Goal: Task Accomplishment & Management: Use online tool/utility

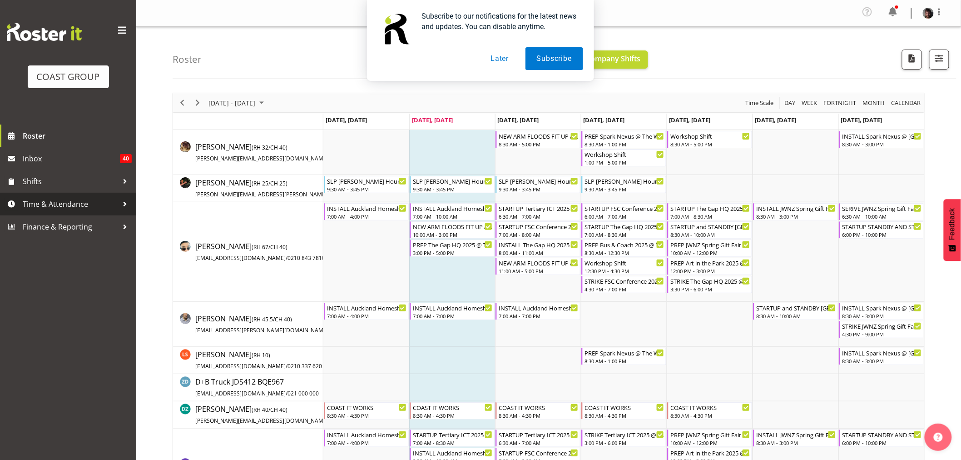
click at [53, 202] on span "Time & Attendance" at bounding box center [70, 204] width 95 height 14
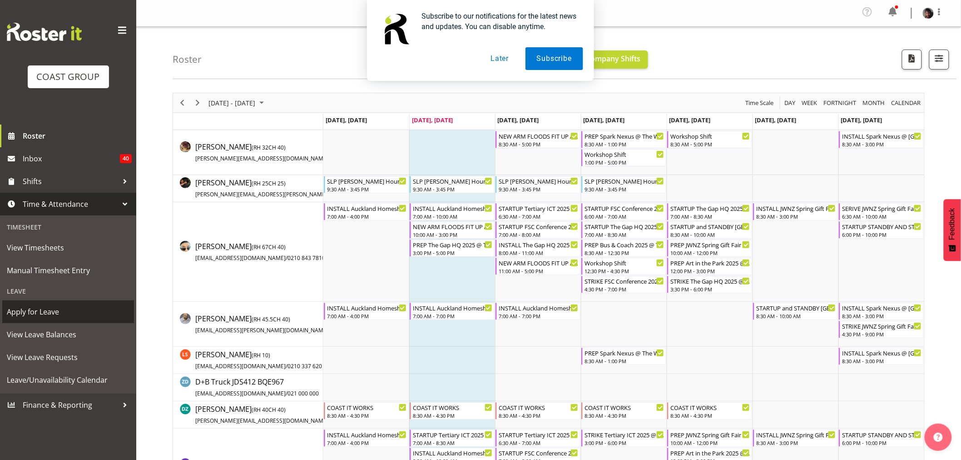
click at [33, 311] on span "Apply for Leave" at bounding box center [68, 312] width 123 height 14
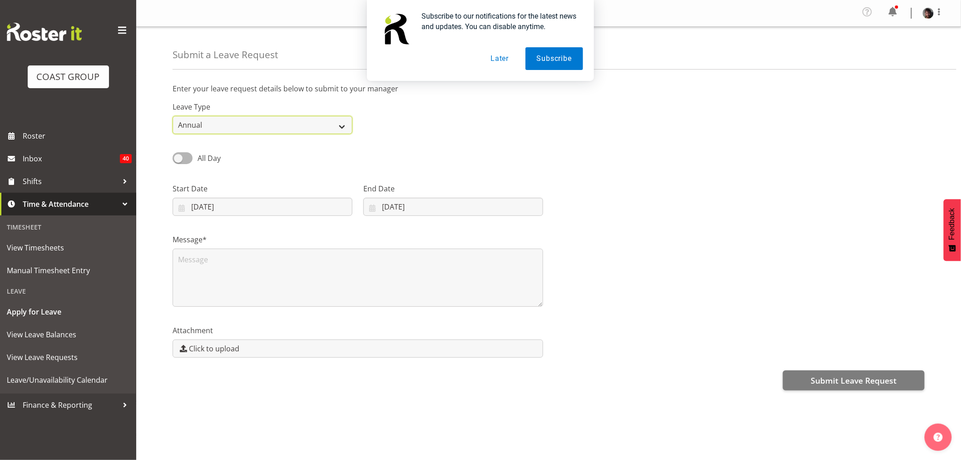
click at [255, 124] on select "Annual Sick Leave Without Pay Bereavement Domestic Violence Parental Jury Servi…" at bounding box center [263, 125] width 180 height 18
select select "Sick"
click at [173, 116] on select "Annual Sick Leave Without Pay Bereavement Domestic Violence Parental Jury Servi…" at bounding box center [263, 125] width 180 height 18
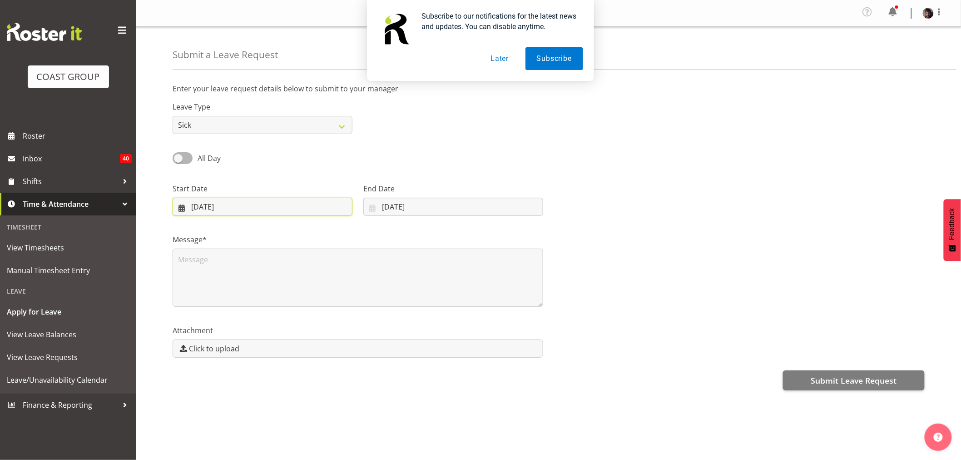
click at [255, 208] on input "09/09/2025" at bounding box center [263, 207] width 180 height 18
click at [274, 279] on span "4" at bounding box center [274, 280] width 4 height 9
type input "04/09/2025"
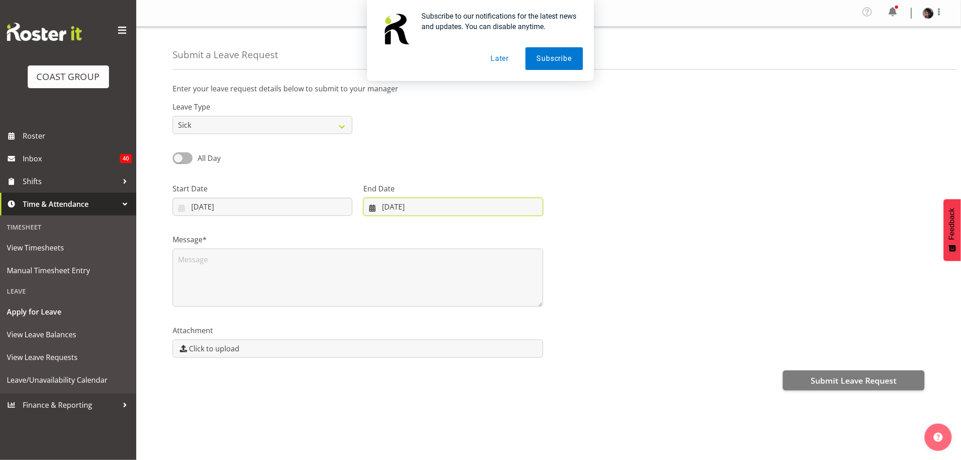
click at [435, 208] on input "09/09/2025" at bounding box center [454, 207] width 180 height 18
click at [455, 279] on span "4" at bounding box center [455, 280] width 4 height 9
type input "04/09/2025"
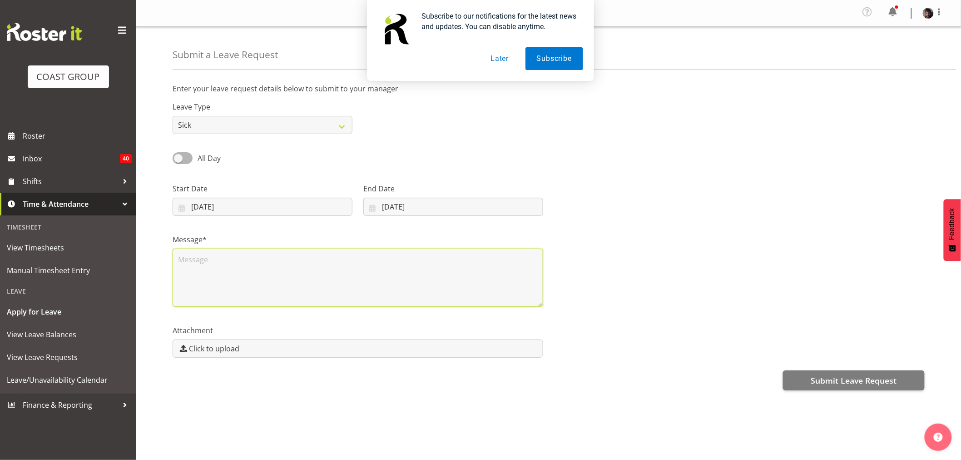
click at [269, 269] on textarea at bounding box center [358, 278] width 371 height 58
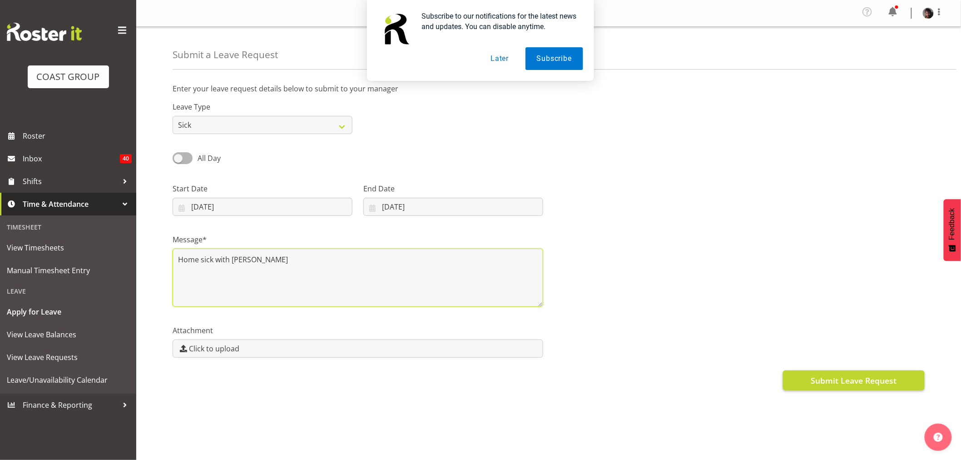
type textarea "Home sick with Ayush"
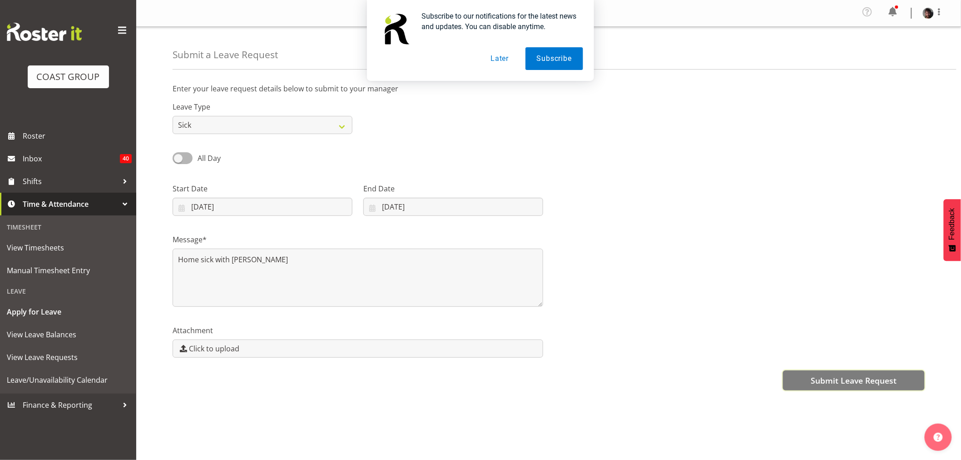
click at [841, 383] on span "Submit Leave Request" at bounding box center [854, 380] width 86 height 12
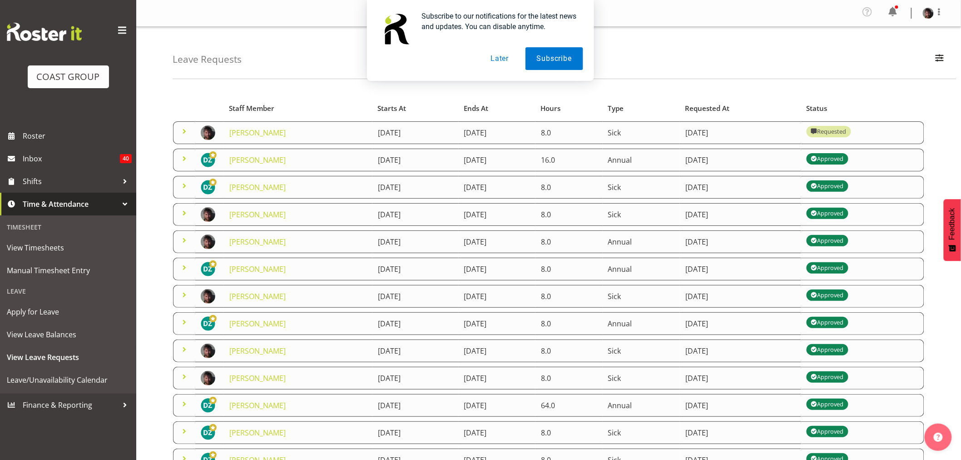
click at [498, 59] on button "Later" at bounding box center [499, 58] width 41 height 23
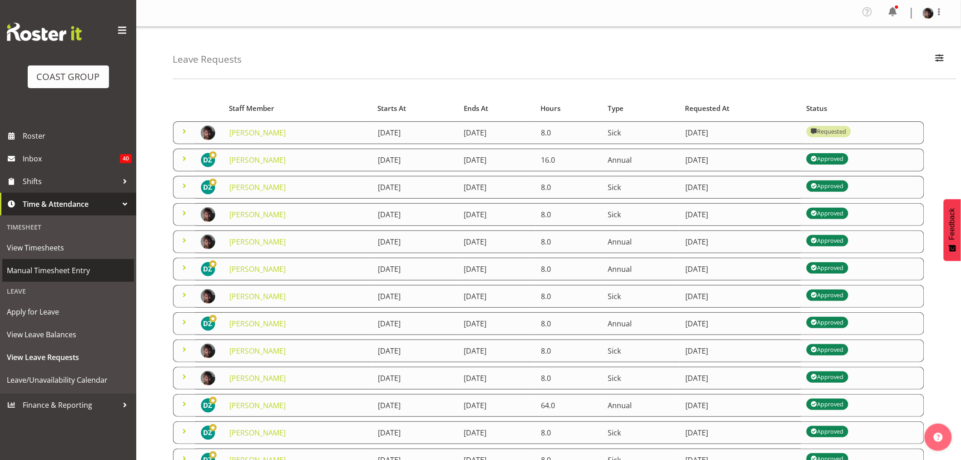
click at [42, 268] on span "Manual Timesheet Entry" at bounding box center [68, 271] width 123 height 14
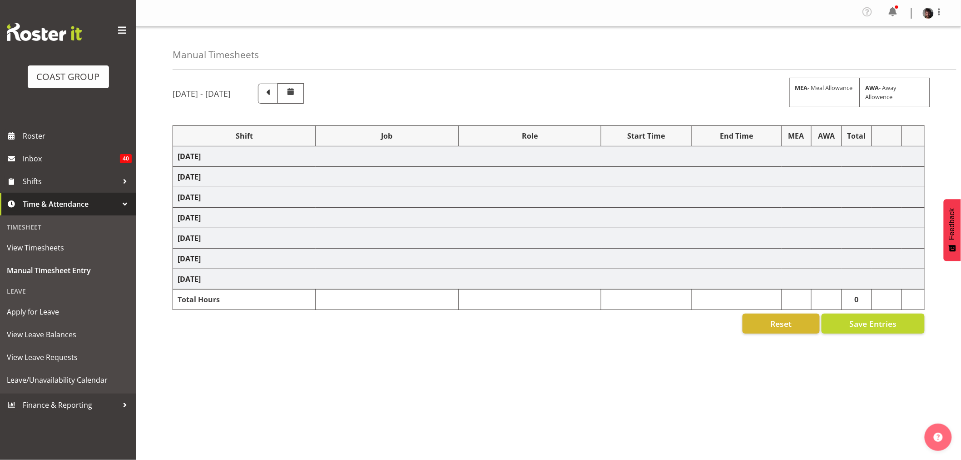
select select "50819"
select select "47"
select select "50819"
select select "47"
select select "50819"
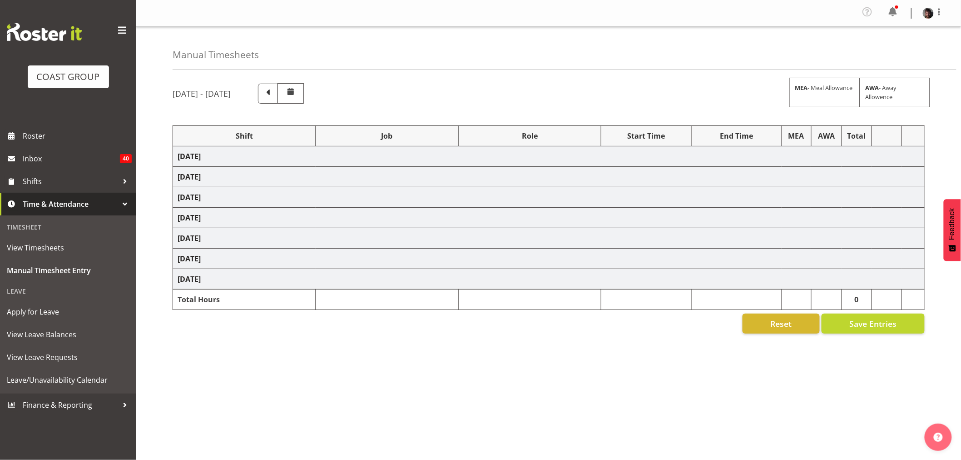
select select "47"
select select "81271"
select select "10580"
select select "81271"
select select "10580"
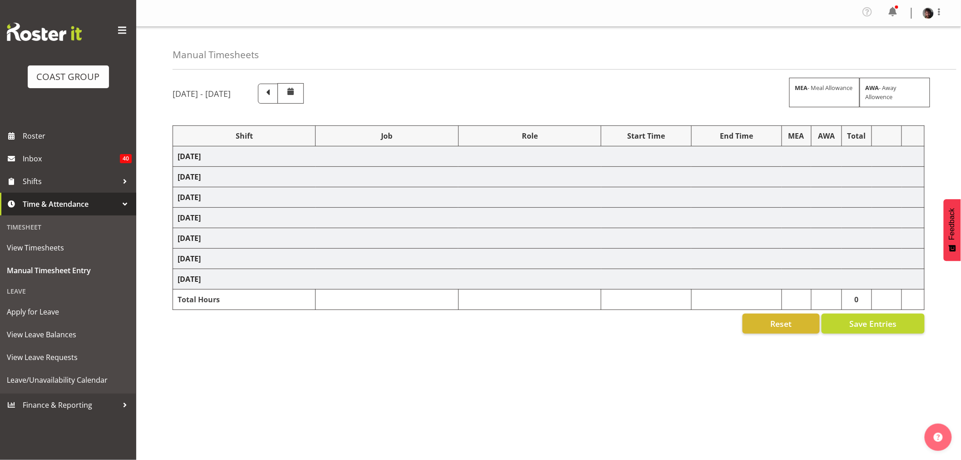
select select "50819"
select select "47"
select select "50819"
select select "47"
select select "8"
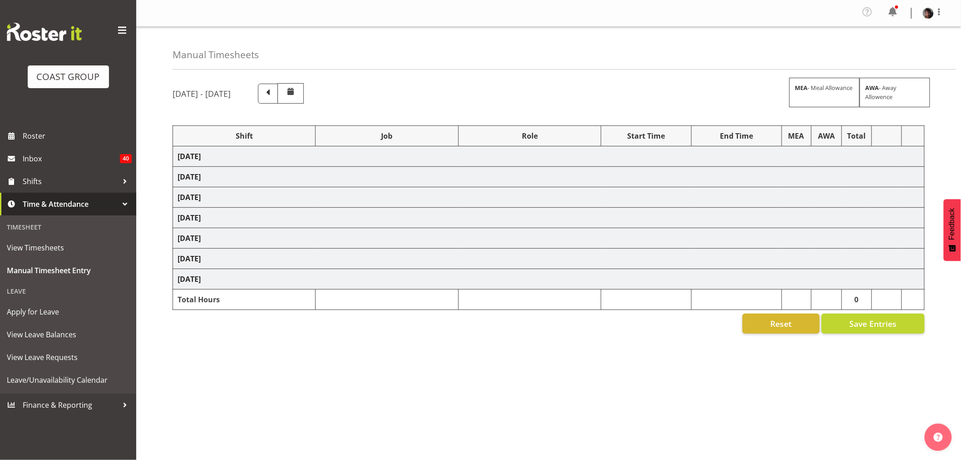
select select "30"
select select "81271"
select select "10580"
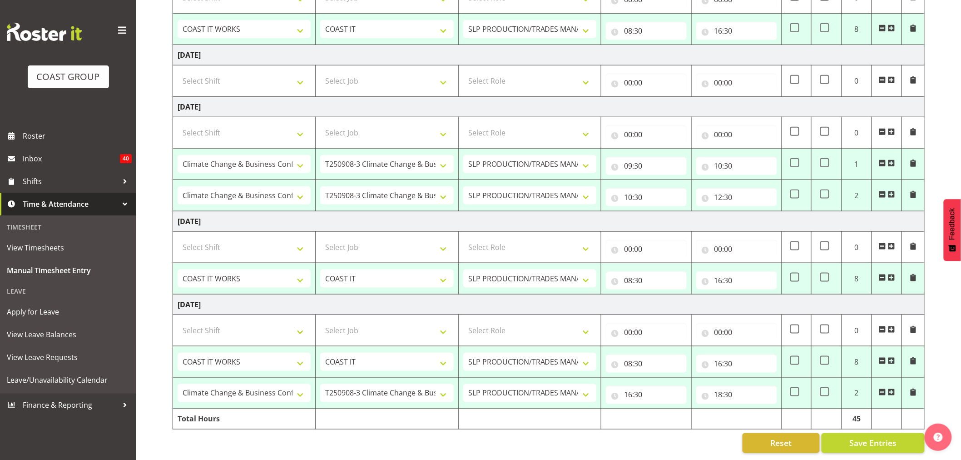
scroll to position [360, 0]
click at [714, 387] on input "18:30" at bounding box center [737, 395] width 81 height 18
click at [755, 411] on select "00 01 02 03 04 05 06 07 08 09 10 11 12 13 14 15 16 17 18 19 20 21 22 23" at bounding box center [758, 418] width 20 height 18
select select "19"
click at [748, 409] on select "00 01 02 03 04 05 06 07 08 09 10 11 12 13 14 15 16 17 18 19 20 21 22 23" at bounding box center [758, 418] width 20 height 18
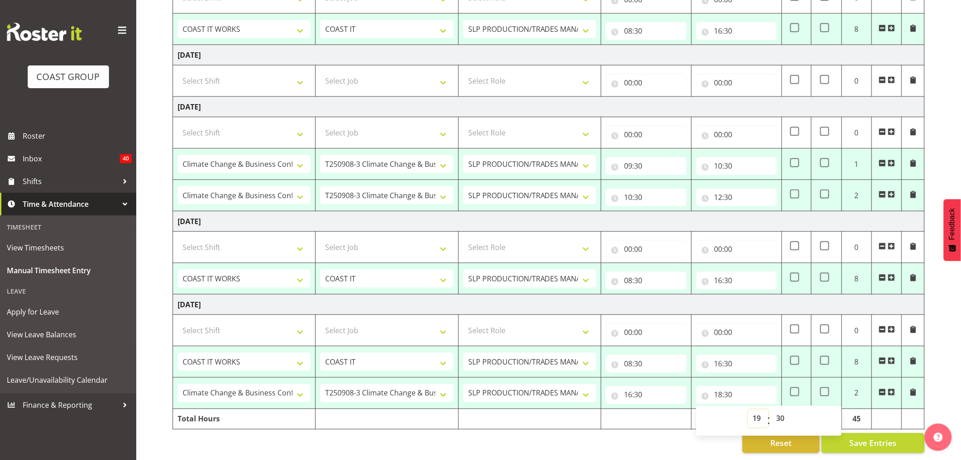
type input "19:30"
click at [779, 410] on select "00 01 02 03 04 05 06 07 08 09 10 11 12 13 14 15 16 17 18 19 20 21 22 23 24 25 2…" at bounding box center [782, 418] width 20 height 18
select select "0"
click at [772, 409] on select "00 01 02 03 04 05 06 07 08 09 10 11 12 13 14 15 16 17 18 19 20 21 22 23 24 25 2…" at bounding box center [782, 418] width 20 height 18
type input "19:00"
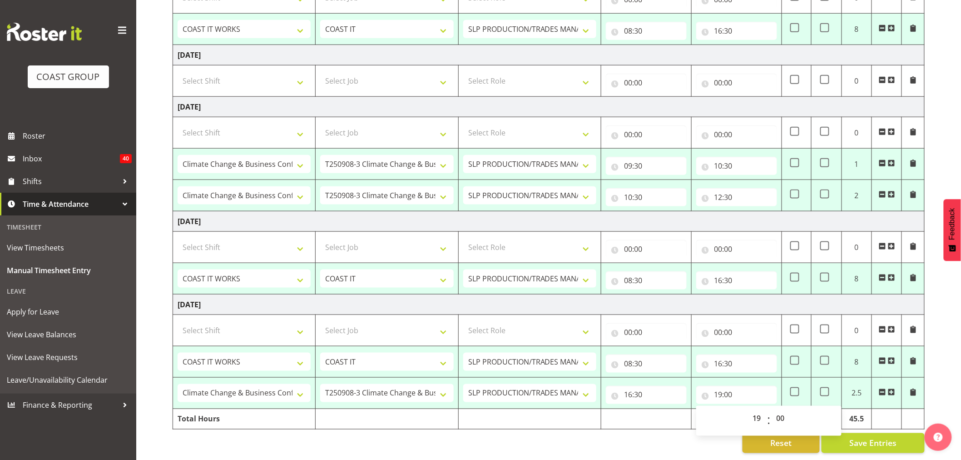
click at [652, 411] on td at bounding box center [647, 419] width 90 height 20
click at [631, 355] on input "08:30" at bounding box center [646, 363] width 81 height 18
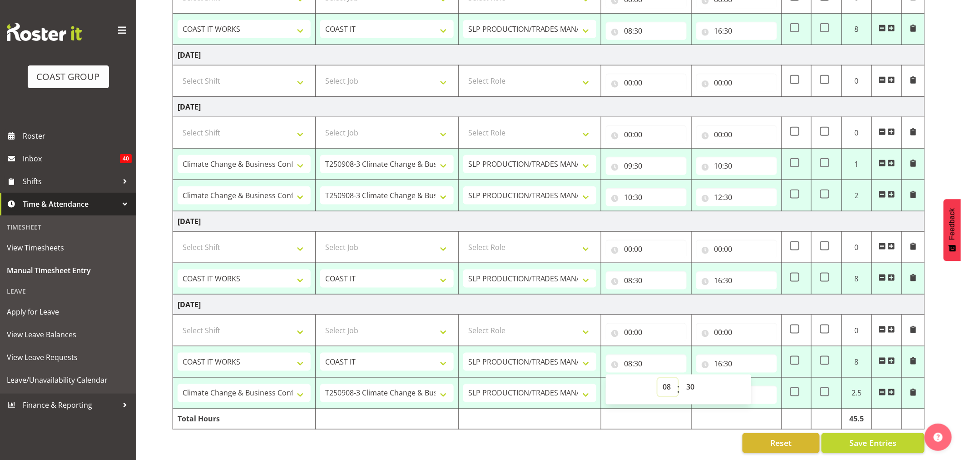
click at [666, 378] on select "00 01 02 03 04 05 06 07 08 09 10 11 12 13 14 15 16 17 18 19 20 21 22 23" at bounding box center [668, 387] width 20 height 18
select select "9"
click at [658, 378] on select "00 01 02 03 04 05 06 07 08 09 10 11 12 13 14 15 16 17 18 19 20 21 22 23" at bounding box center [668, 387] width 20 height 18
type input "09:30"
click at [650, 438] on div "Reset Save Entries" at bounding box center [549, 443] width 752 height 20
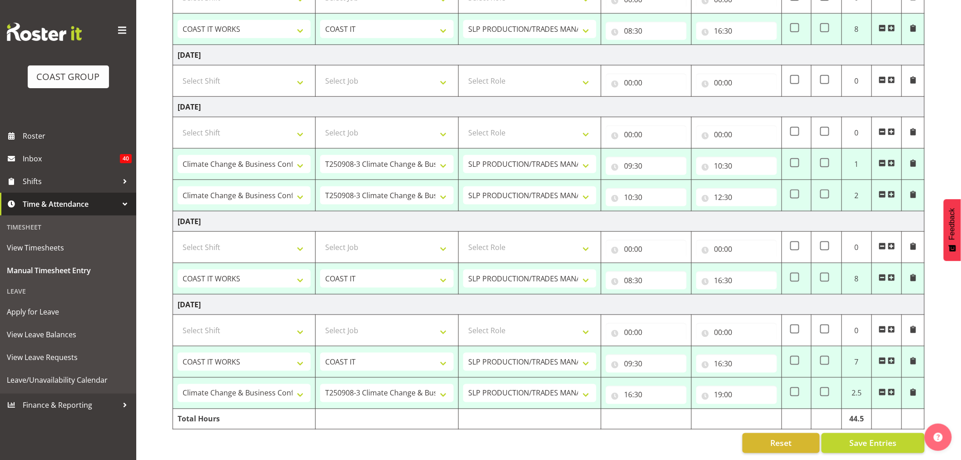
click at [892, 389] on span at bounding box center [891, 392] width 7 height 7
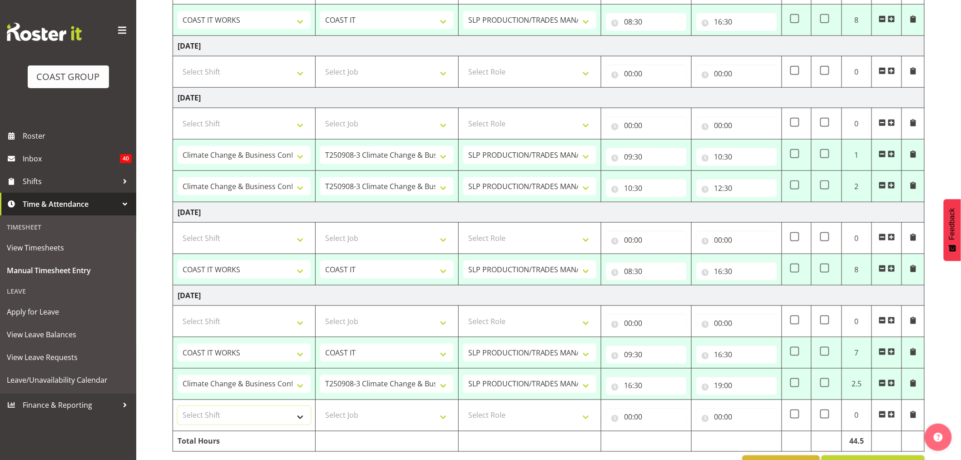
click at [264, 414] on select "Select Shift "Baradene Art Show 2025 @ [GEOGRAPHIC_DATA] on site @ TBC 1 GRS IT…" at bounding box center [244, 415] width 133 height 18
select select "50819"
click at [178, 408] on select "Select Shift "Baradene Art Show 2025 @ [GEOGRAPHIC_DATA] on site @ TBC 1 GRS IT…" at bounding box center [244, 415] width 133 height 18
click at [354, 416] on select "Select Job 1 Carlton Events 1 [PERSON_NAME][GEOGRAPHIC_DATA] 1 [PERSON_NAME][GE…" at bounding box center [386, 415] width 133 height 18
select select "47"
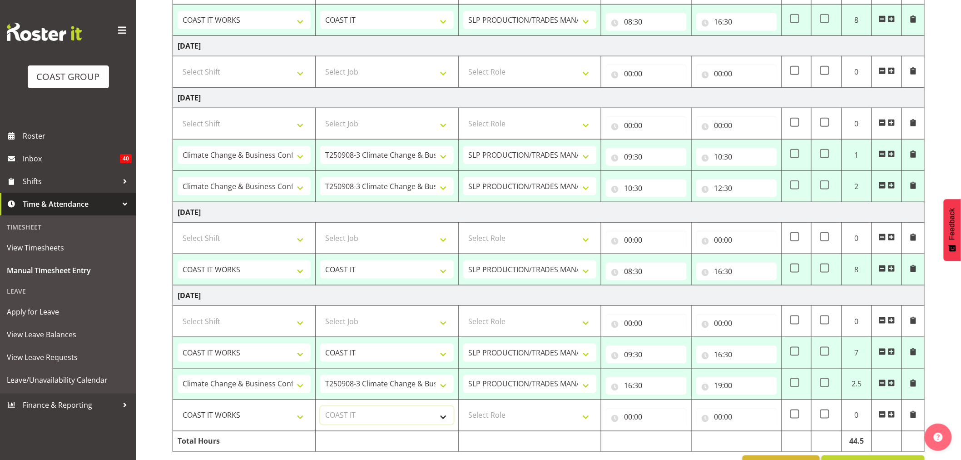
click at [320, 408] on select "Select Job 1 Carlton Events 1 [PERSON_NAME][GEOGRAPHIC_DATA] 1 [PERSON_NAME][GE…" at bounding box center [386, 415] width 133 height 18
click at [497, 419] on select "Select Role SLP PRODUCTION/TRADES MANAGER" at bounding box center [529, 415] width 133 height 18
select select "125"
click at [463, 408] on select "Select Role SLP PRODUCTION/TRADES MANAGER" at bounding box center [529, 415] width 133 height 18
click at [638, 418] on input "00:00" at bounding box center [646, 417] width 81 height 18
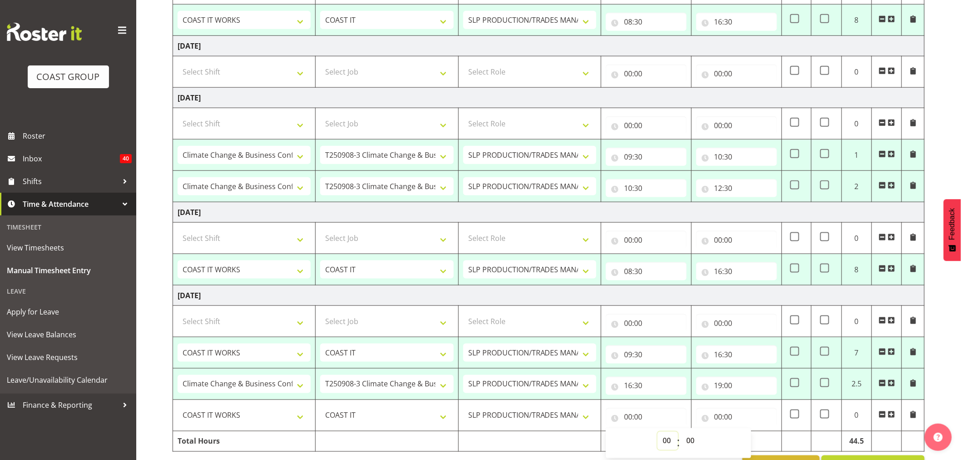
click at [666, 443] on select "00 01 02 03 04 05 06 07 08 09 10 11 12 13 14 15 16 17 18 19 20 21 22 23" at bounding box center [668, 441] width 20 height 18
select select "19"
click at [658, 433] on select "00 01 02 03 04 05 06 07 08 09 10 11 12 13 14 15 16 17 18 19 20 21 22 23" at bounding box center [668, 441] width 20 height 18
type input "19:00"
click at [723, 420] on input "00:00" at bounding box center [737, 417] width 81 height 18
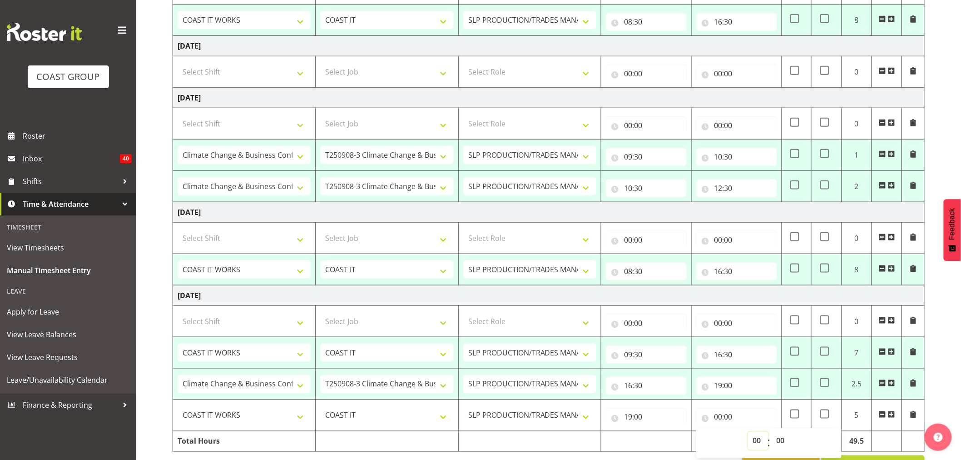
click at [756, 443] on select "00 01 02 03 04 05 06 07 08 09 10 11 12 13 14 15 16 17 18 19 20 21 22 23" at bounding box center [758, 441] width 20 height 18
select select "21"
click at [748, 433] on select "00 01 02 03 04 05 06 07 08 09 10 11 12 13 14 15 16 17 18 19 20 21 22 23" at bounding box center [758, 441] width 20 height 18
type input "21:00"
click at [885, 439] on td at bounding box center [887, 441] width 30 height 20
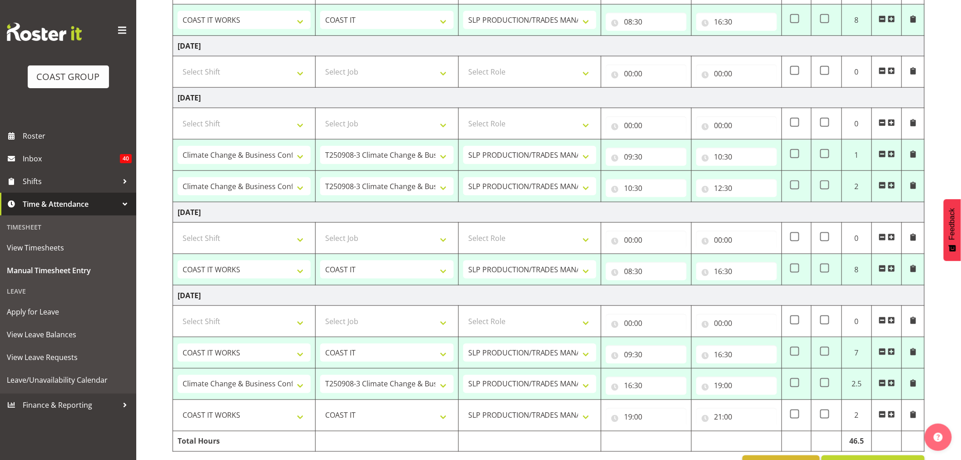
click at [892, 269] on span at bounding box center [891, 268] width 7 height 7
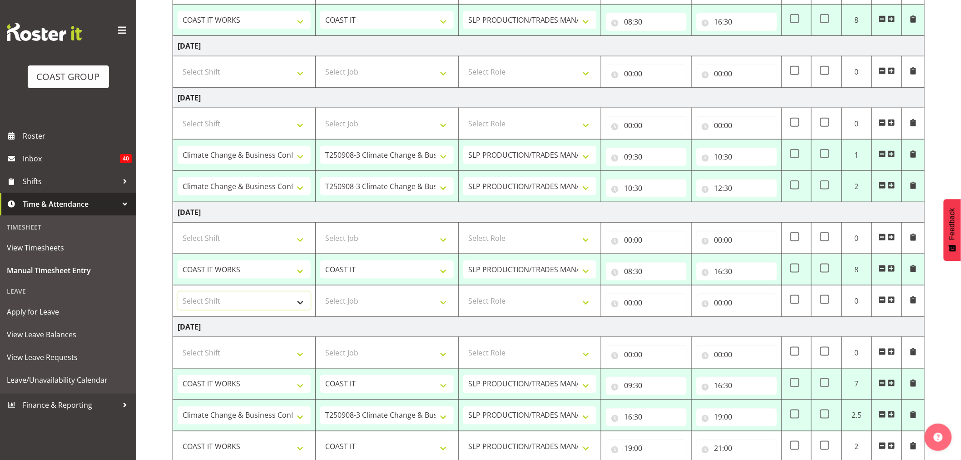
click at [251, 305] on select "Select Shift "Baradene Art Show 2025 @ [GEOGRAPHIC_DATA] on site @ TBC 1 GRS IT…" at bounding box center [244, 301] width 133 height 18
select select "73746"
click at [178, 293] on select "Select Shift "Baradene Art Show 2025 @ [GEOGRAPHIC_DATA] on site @ TBC 1 GRS IT…" at bounding box center [244, 301] width 133 height 18
click at [346, 299] on select "Select Job 1 Carlton Events 1 [PERSON_NAME][GEOGRAPHIC_DATA] 1 [PERSON_NAME][GE…" at bounding box center [386, 301] width 133 height 18
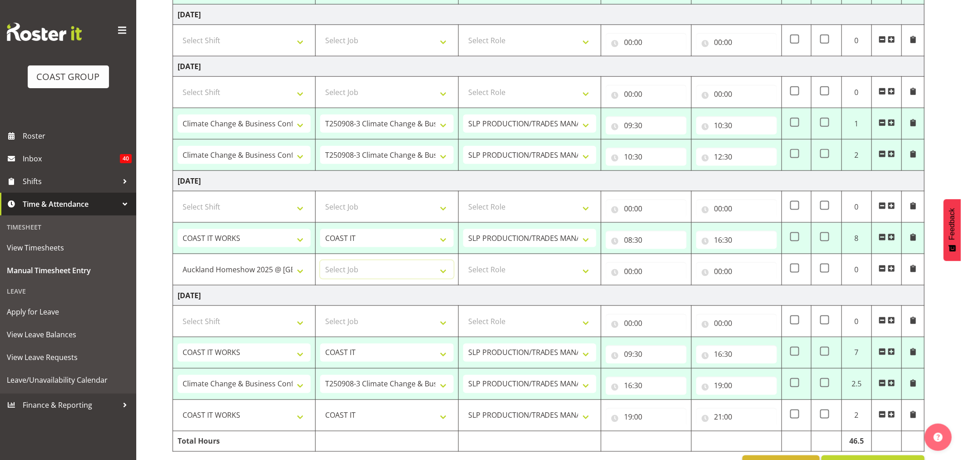
scroll to position [423, 0]
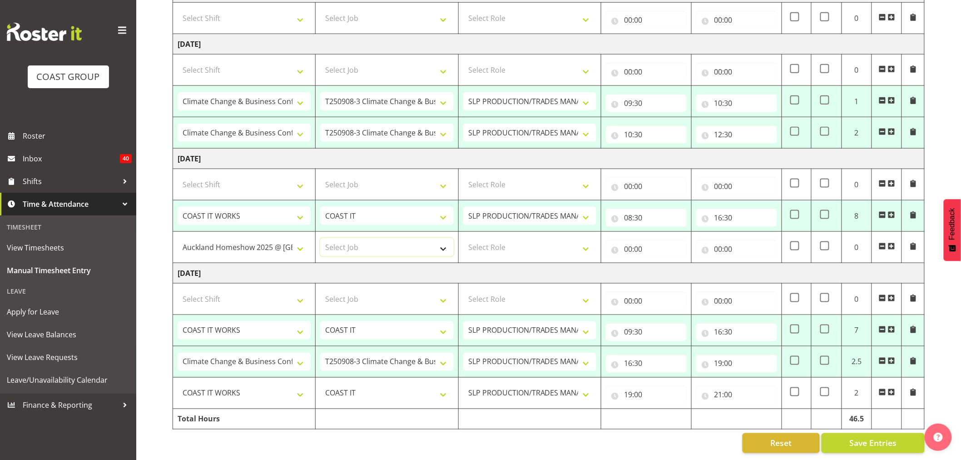
click at [444, 240] on select "Select Job 1 Carlton Events 1 [PERSON_NAME][GEOGRAPHIC_DATA] 1 [PERSON_NAME][GE…" at bounding box center [386, 247] width 133 height 18
select select "7094"
click at [320, 238] on select "Select Job 1 Carlton Events 1 [PERSON_NAME][GEOGRAPHIC_DATA] 1 [PERSON_NAME][GE…" at bounding box center [386, 247] width 133 height 18
click at [509, 238] on select "Select Role SLP PRODUCTION/TRADES MANAGER" at bounding box center [529, 247] width 133 height 18
select select "125"
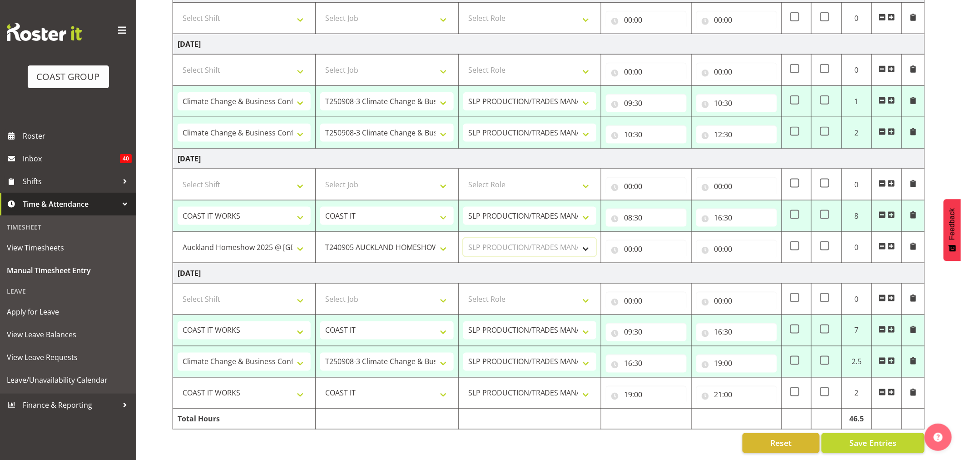
click at [463, 238] on select "Select Role SLP PRODUCTION/TRADES MANAGER" at bounding box center [529, 247] width 133 height 18
click at [633, 242] on input "00:00" at bounding box center [646, 249] width 81 height 18
click at [666, 267] on select "00 01 02 03 04 05 06 07 08 09 10 11 12 13 14 15 16 17 18 19 20 21 22 23" at bounding box center [668, 273] width 20 height 18
select select "19"
click at [658, 264] on select "00 01 02 03 04 05 06 07 08 09 10 11 12 13 14 15 16 17 18 19 20 21 22 23" at bounding box center [668, 273] width 20 height 18
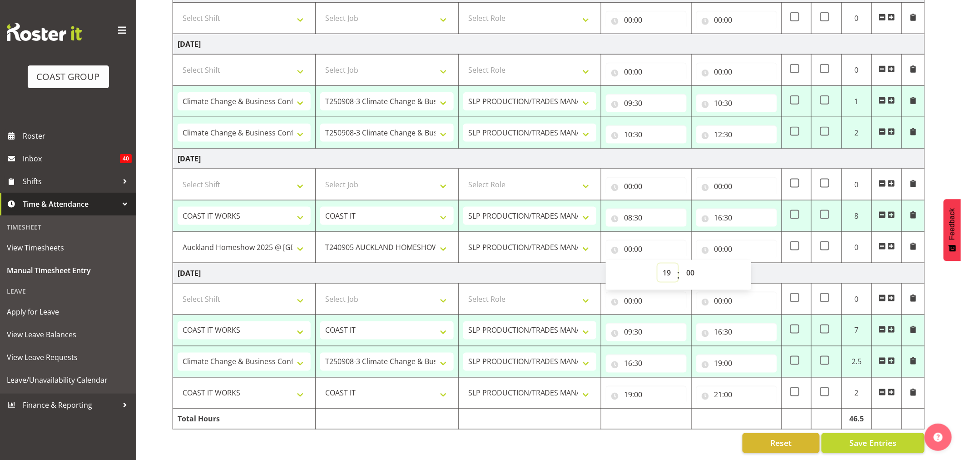
type input "19:00"
click at [720, 240] on input "00:00" at bounding box center [737, 249] width 81 height 18
click at [759, 264] on select "00 01 02 03 04 05 06 07 08 09 10 11 12 13 14 15 16 17 18 19 20 21 22 23" at bounding box center [758, 273] width 20 height 18
select select "23"
click at [748, 264] on select "00 01 02 03 04 05 06 07 08 09 10 11 12 13 14 15 16 17 18 19 20 21 22 23" at bounding box center [758, 273] width 20 height 18
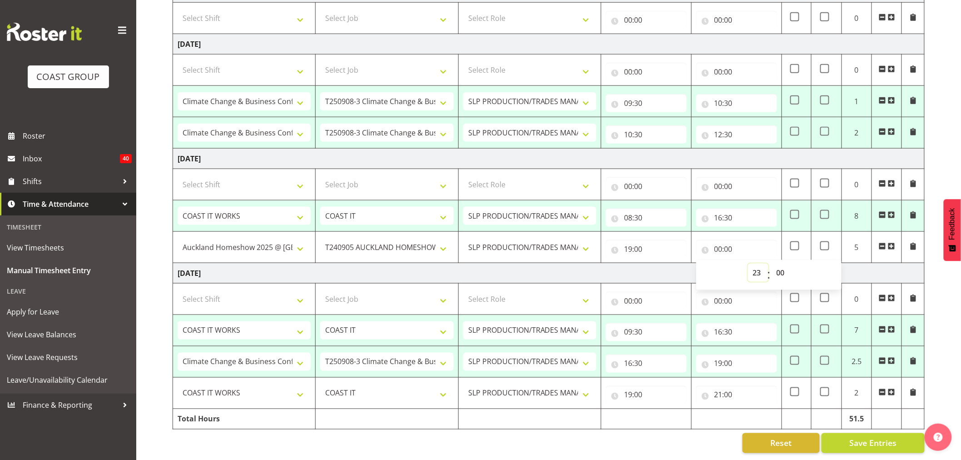
type input "23:00"
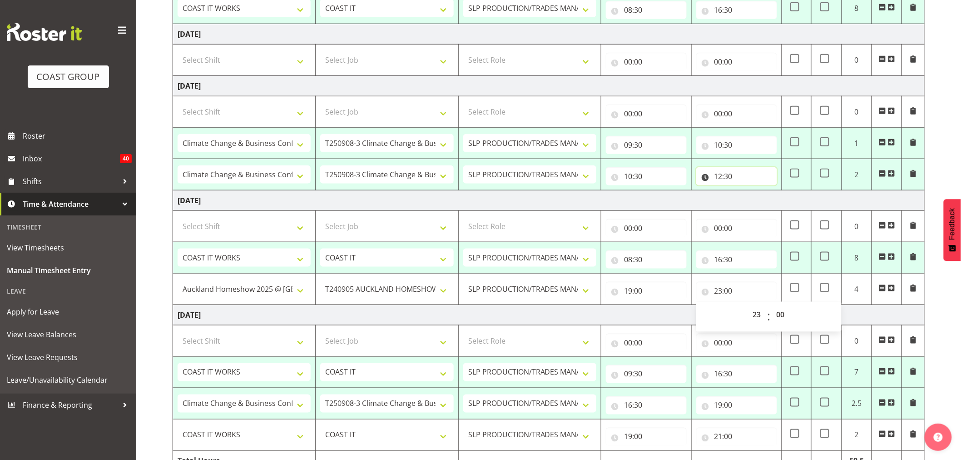
click at [726, 175] on input "12:30" at bounding box center [737, 176] width 81 height 18
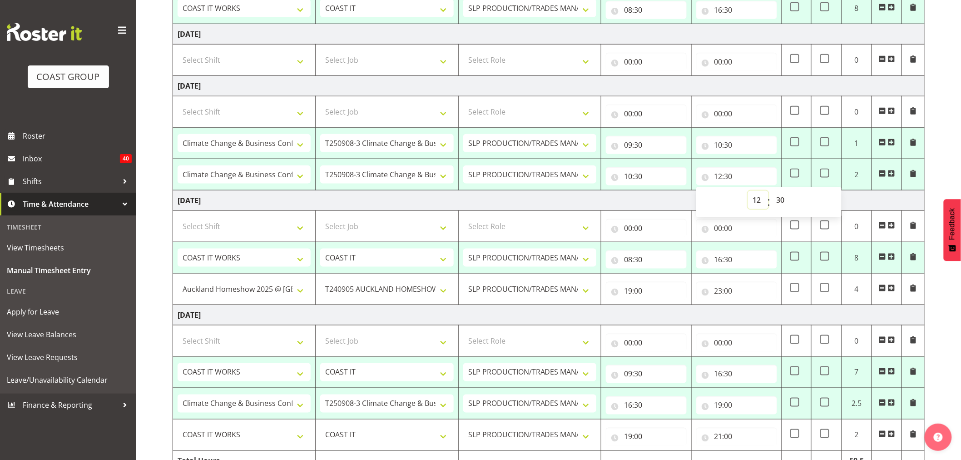
click at [758, 198] on select "00 01 02 03 04 05 06 07 08 09 10 11 12 13 14 15 16 17 18 19 20 21 22 23" at bounding box center [758, 200] width 20 height 18
select select "13"
click at [748, 191] on select "00 01 02 03 04 05 06 07 08 09 10 11 12 13 14 15 16 17 18 19 20 21 22 23" at bounding box center [758, 200] width 20 height 18
type input "13:30"
click at [659, 200] on td "[DATE]" at bounding box center [549, 200] width 752 height 20
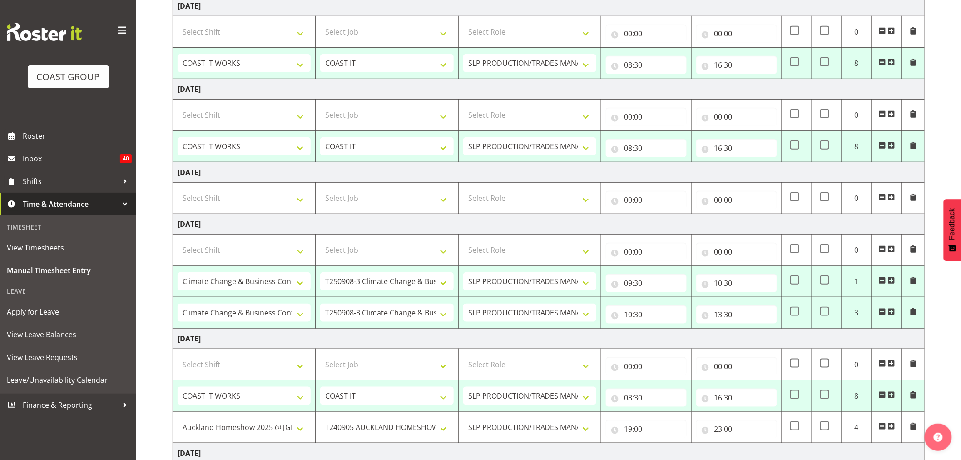
scroll to position [220, 0]
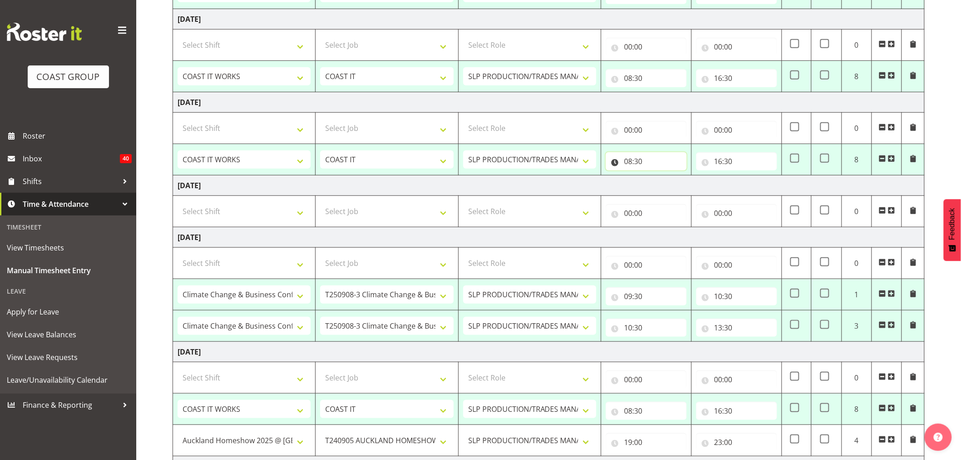
click at [629, 159] on input "08:30" at bounding box center [646, 161] width 81 height 18
click at [667, 185] on select "00 01 02 03 04 05 06 07 08 09 10 11 12 13 14 15 16 17 18 19 20 21 22 23" at bounding box center [668, 185] width 20 height 18
select select "9"
click at [658, 176] on select "00 01 02 03 04 05 06 07 08 09 10 11 12 13 14 15 16 17 18 19 20 21 22 23" at bounding box center [668, 185] width 20 height 18
type input "09:30"
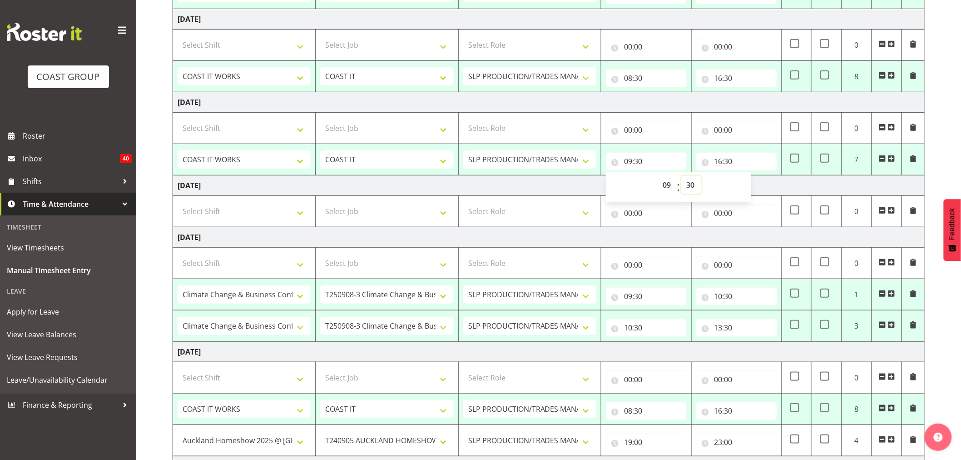
click at [693, 185] on select "00 01 02 03 04 05 06 07 08 09 10 11 12 13 14 15 16 17 18 19 20 21 22 23 24 25 2…" at bounding box center [692, 185] width 20 height 18
select select "0"
click at [682, 176] on select "00 01 02 03 04 05 06 07 08 09 10 11 12 13 14 15 16 17 18 19 20 21 22 23 24 25 2…" at bounding box center [692, 185] width 20 height 18
type input "09:00"
click at [674, 148] on td "09:00 00 01 02 03 04 05 06 07 08 09 10 11 12 13 14 15 16 17 18 19 20 21 22 23 :…" at bounding box center [647, 159] width 90 height 31
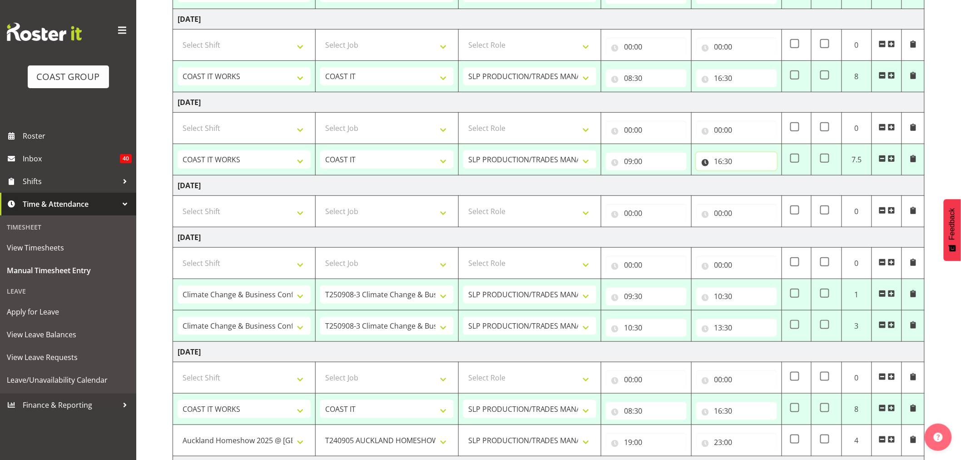
click at [723, 163] on input "16:30" at bounding box center [737, 161] width 81 height 18
click at [757, 184] on select "00 01 02 03 04 05 06 07 08 09 10 11 12 13 14 15 16 17 18 19 20 21 22 23" at bounding box center [758, 185] width 20 height 18
select select "18"
click at [748, 176] on select "00 01 02 03 04 05 06 07 08 09 10 11 12 13 14 15 16 17 18 19 20 21 22 23" at bounding box center [758, 185] width 20 height 18
type input "18:30"
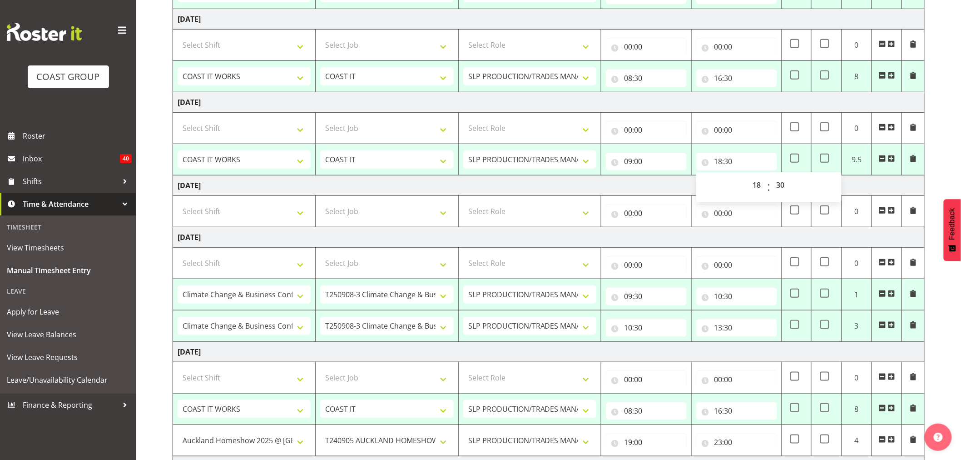
click at [652, 186] on td "[DATE]" at bounding box center [549, 185] width 752 height 20
click at [272, 211] on select "Select Shift "Baradene Art Show 2025 @ [GEOGRAPHIC_DATA] on site @ TBC 1 GRS IT…" at bounding box center [244, 211] width 133 height 18
select select "50819"
click at [178, 203] on select "Select Shift "Baradene Art Show 2025 @ [GEOGRAPHIC_DATA] on site @ TBC 1 GRS IT…" at bounding box center [244, 211] width 133 height 18
click at [346, 216] on select "Select Job 1 Carlton Events 1 [PERSON_NAME][GEOGRAPHIC_DATA] 1 [PERSON_NAME][GE…" at bounding box center [386, 211] width 133 height 18
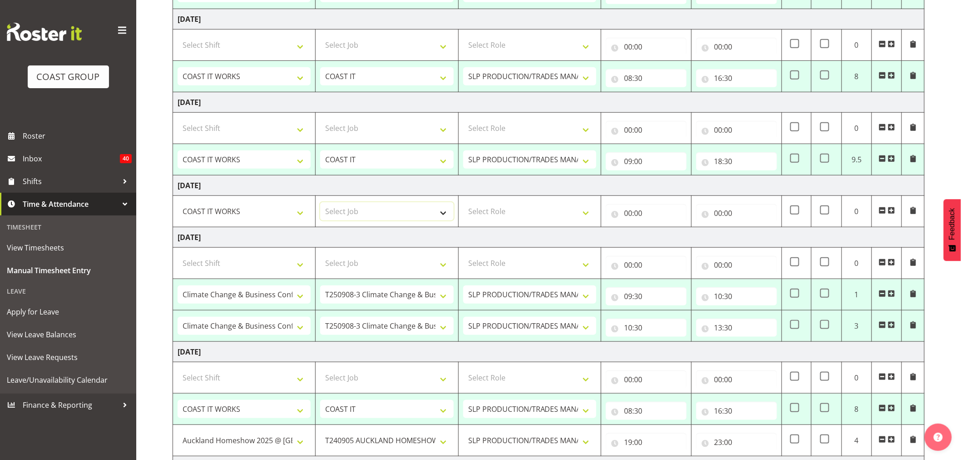
select select "47"
drag, startPoint x: 334, startPoint y: 220, endPoint x: 533, endPoint y: 321, distance: 222.9
click at [334, 222] on td "Select Job 1 Carlton Events 1 [PERSON_NAME][GEOGRAPHIC_DATA] 1 [PERSON_NAME][GE…" at bounding box center [387, 211] width 143 height 31
drag, startPoint x: 486, startPoint y: 215, endPoint x: 474, endPoint y: 219, distance: 12.9
click at [486, 215] on select "Select Role SLP PRODUCTION/TRADES MANAGER" at bounding box center [529, 211] width 133 height 18
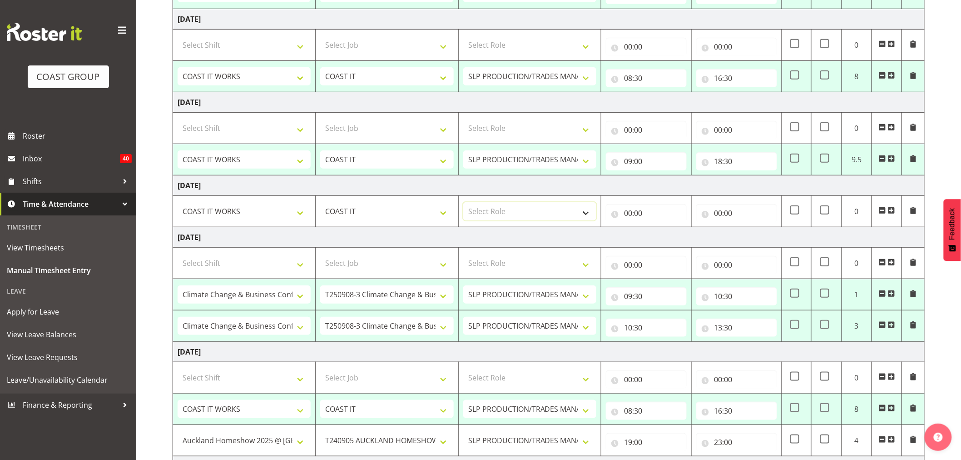
select select "125"
click at [463, 203] on select "Select Role SLP PRODUCTION/TRADES MANAGER" at bounding box center [529, 211] width 133 height 18
click at [630, 212] on input "00:00" at bounding box center [646, 213] width 81 height 18
click at [668, 234] on select "00 01 02 03 04 05 06 07 08 09 10 11 12 13 14 15 16 17 18 19 20 21 22 23" at bounding box center [668, 237] width 20 height 18
select select "10"
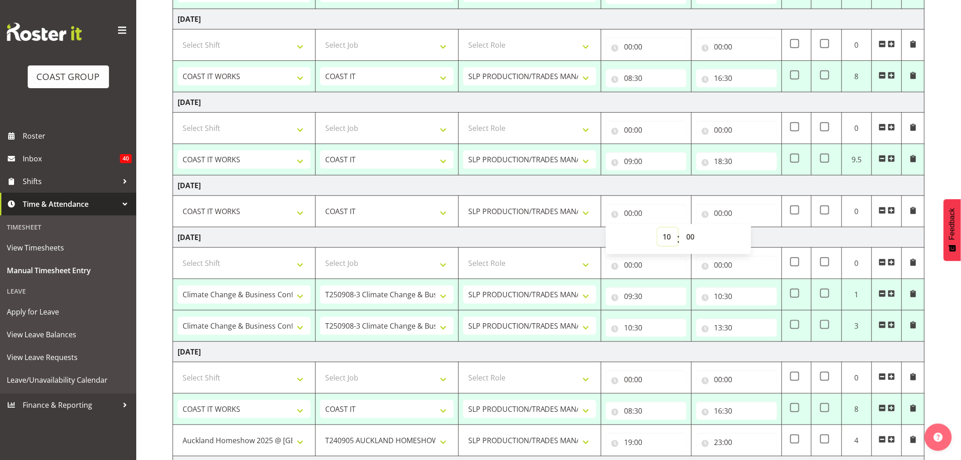
click at [658, 228] on select "00 01 02 03 04 05 06 07 08 09 10 11 12 13 14 15 16 17 18 19 20 21 22 23" at bounding box center [668, 237] width 20 height 18
type input "10:00"
click at [720, 211] on input "00:00" at bounding box center [737, 213] width 81 height 18
click at [756, 237] on select "00 01 02 03 04 05 06 07 08 09 10 11 12 13 14 15 16 17 18 19 20 21 22 23" at bounding box center [758, 237] width 20 height 18
select select "13"
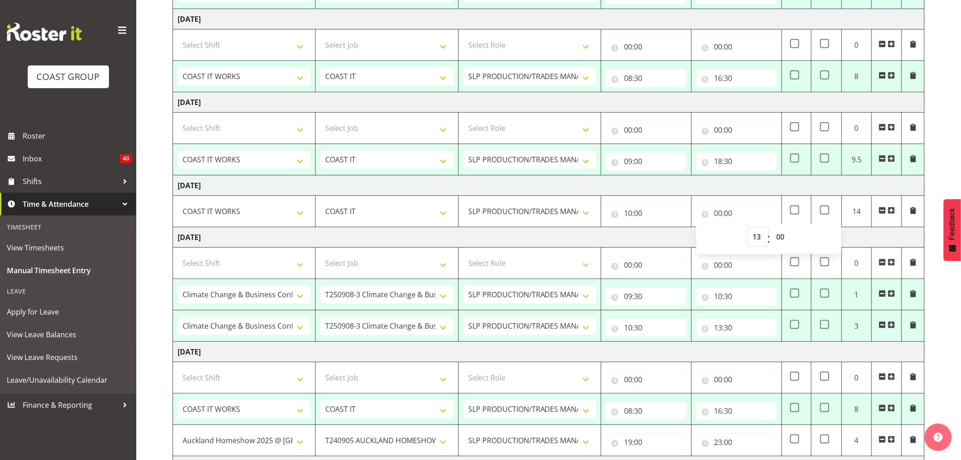
click at [748, 228] on select "00 01 02 03 04 05 06 07 08 09 10 11 12 13 14 15 16 17 18 19 20 21 22 23" at bounding box center [758, 237] width 20 height 18
type input "13:00"
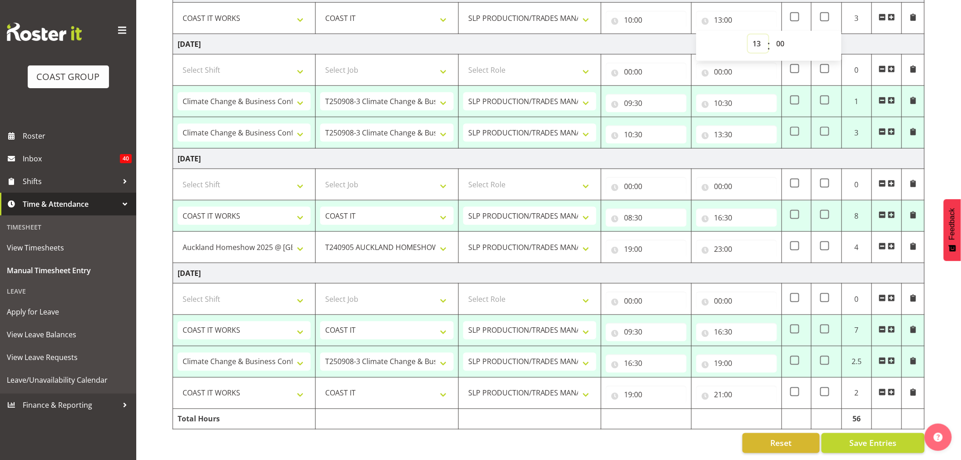
scroll to position [423, 0]
click at [857, 438] on span "Save Entries" at bounding box center [873, 443] width 47 height 12
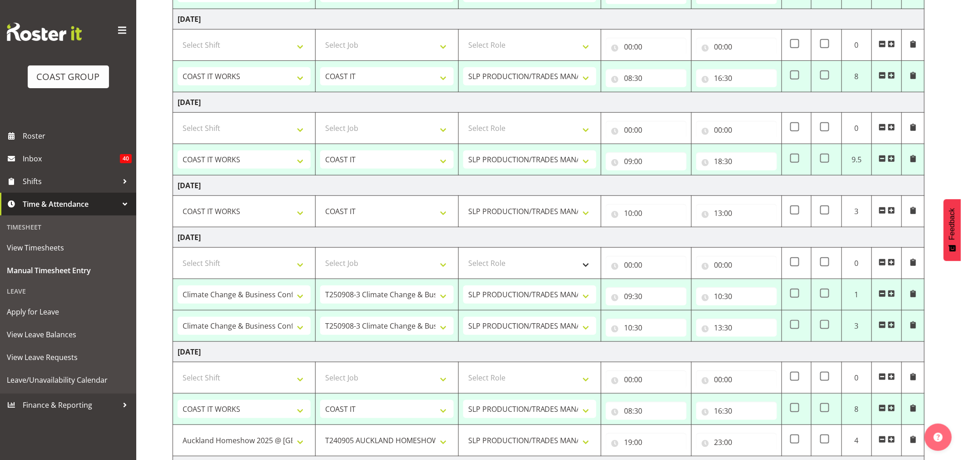
select select "50819"
select select "47"
type input "08:30"
type input "16:30"
select select "50819"
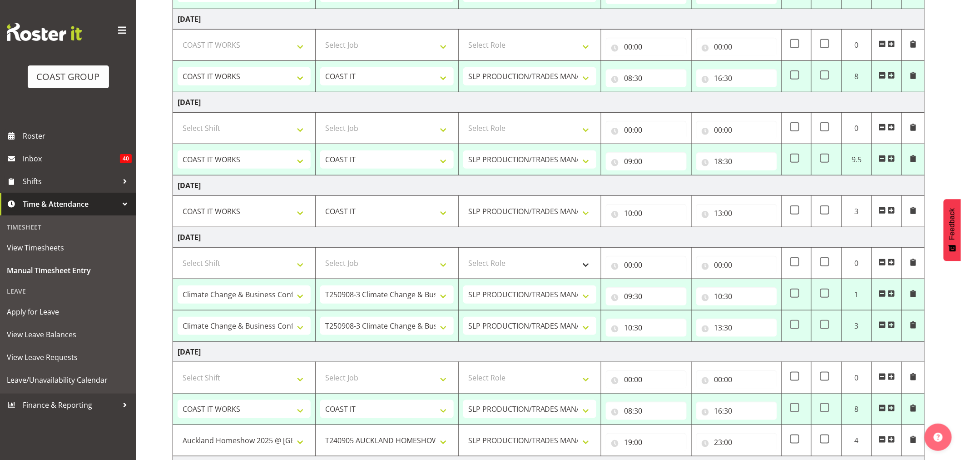
select select "47"
type input "08:30"
type input "16:30"
select select "50819"
select select "47"
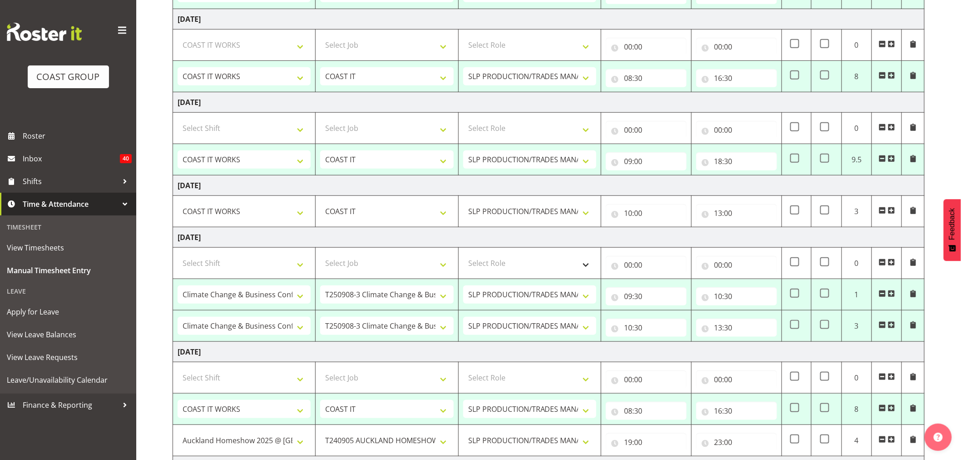
type input "09:00"
type input "18:30"
select select "81271"
select select "10580"
type input "09:30"
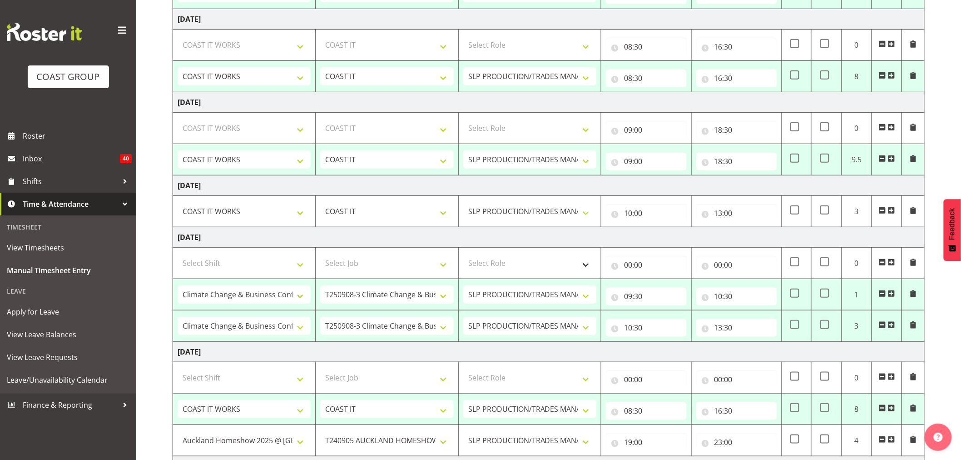
type input "10:30"
type input "13:30"
select select "50819"
select select "47"
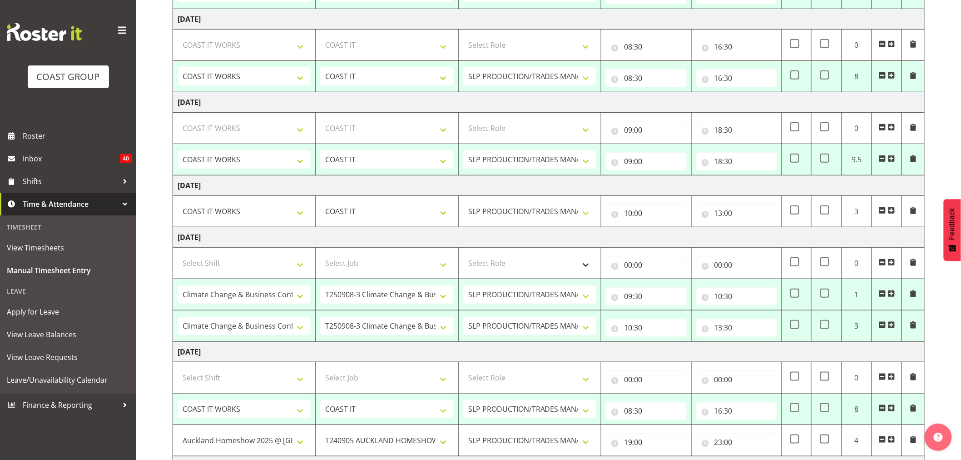
type input "08:30"
type input "16:30"
select select "73746"
select select "7094"
type input "19:00"
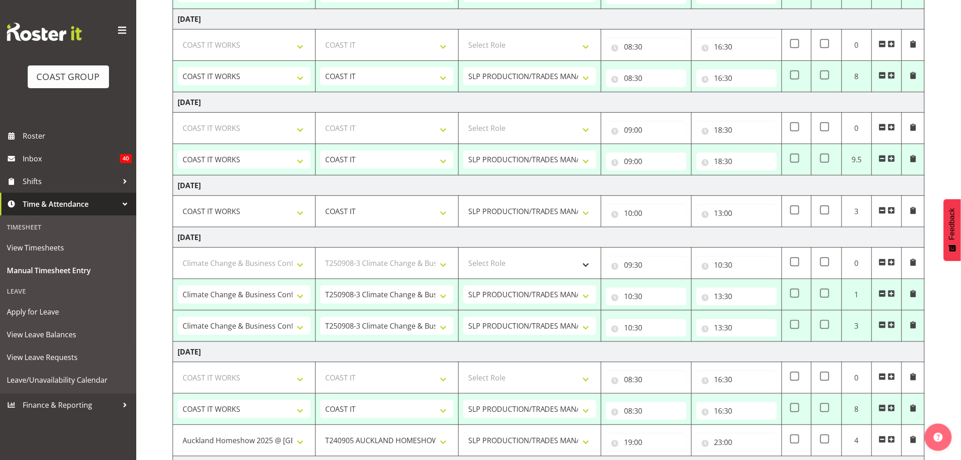
type input "23:00"
select select "50819"
select select "47"
type input "09:30"
type input "16:30"
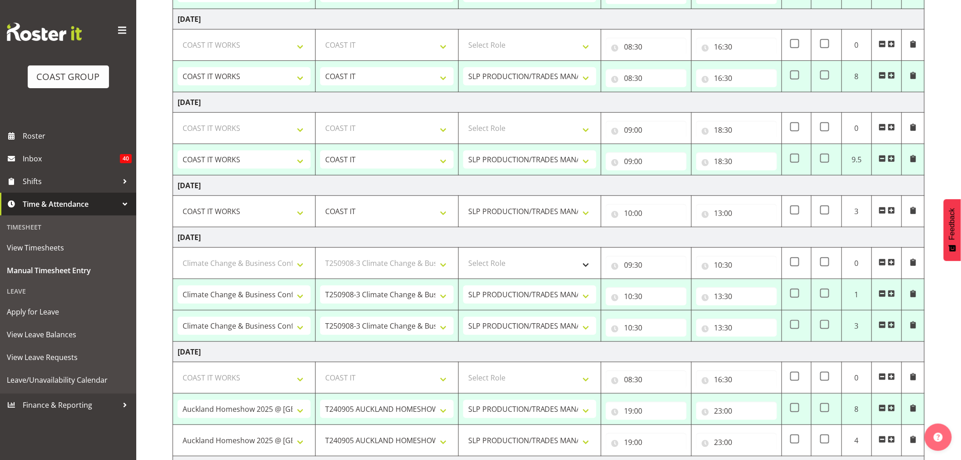
select select "81271"
select select "10580"
type input "16:30"
type input "19:00"
select select "50819"
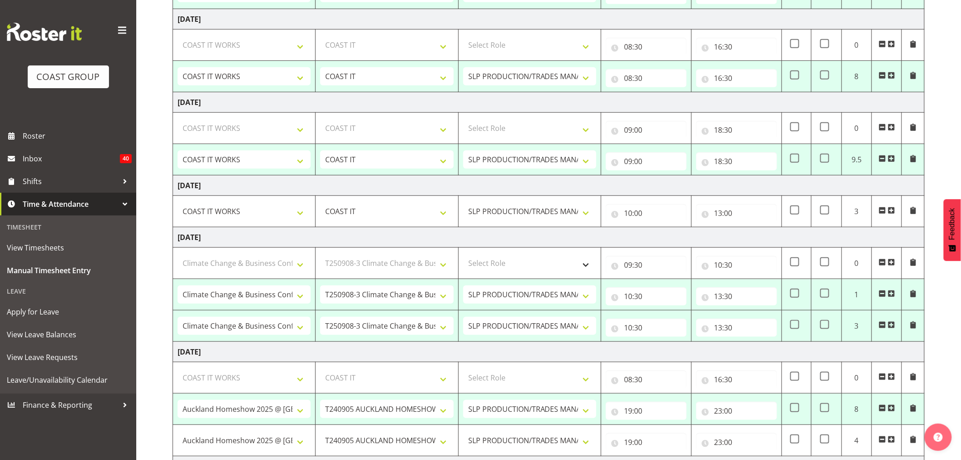
select select "47"
type input "19:00"
type input "21:00"
select select "50819"
select select "47"
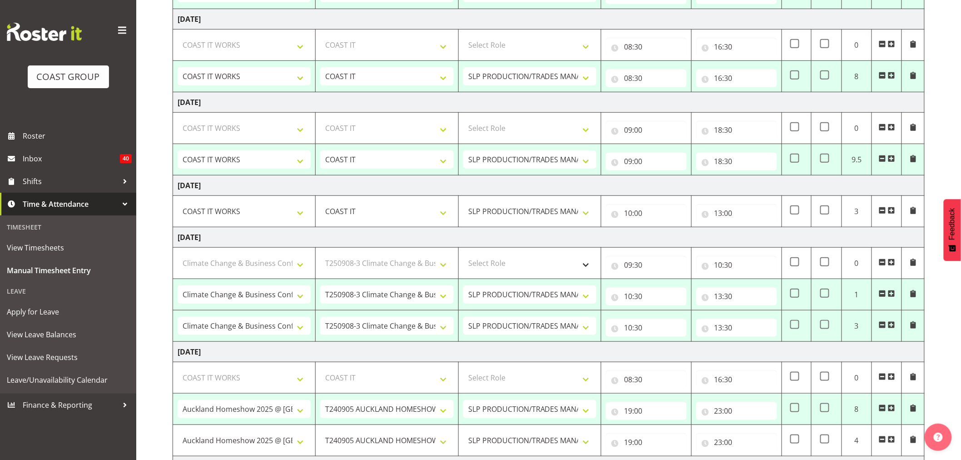
select select "50819"
select select "47"
select select "50819"
select select "47"
select select "81271"
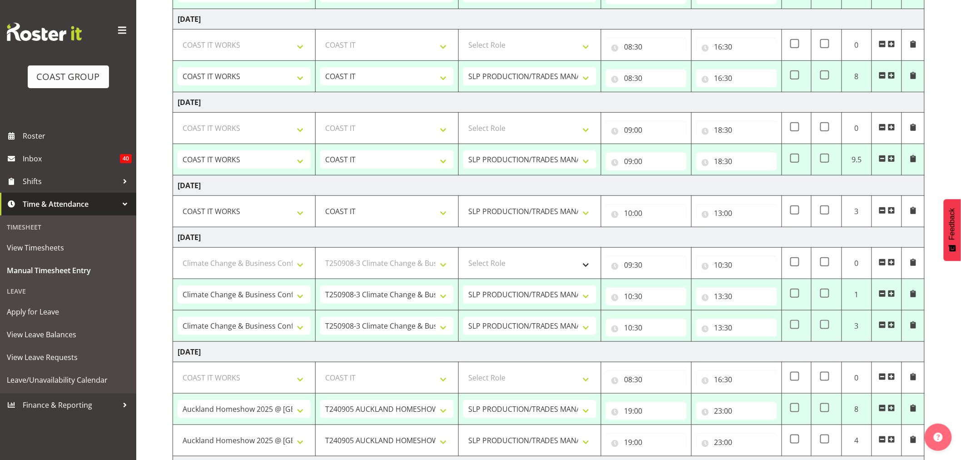
select select "10580"
select select "81271"
select select "10580"
select select "50819"
select select "47"
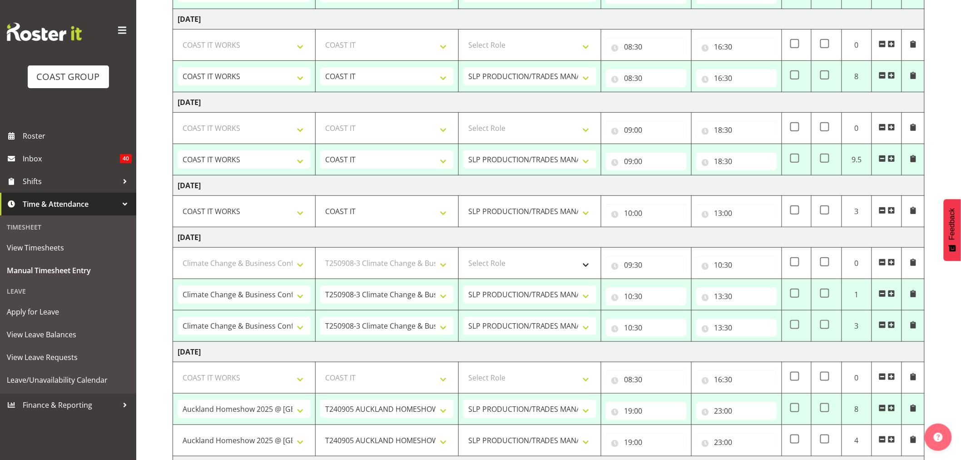
select select "73746"
select select "7094"
select select "50819"
select select "47"
select select "81271"
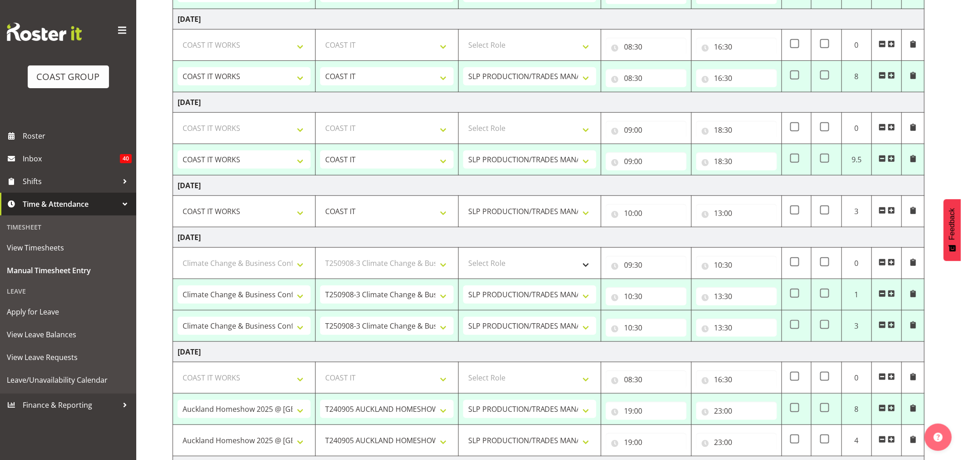
select select "10580"
select select "50819"
select select "47"
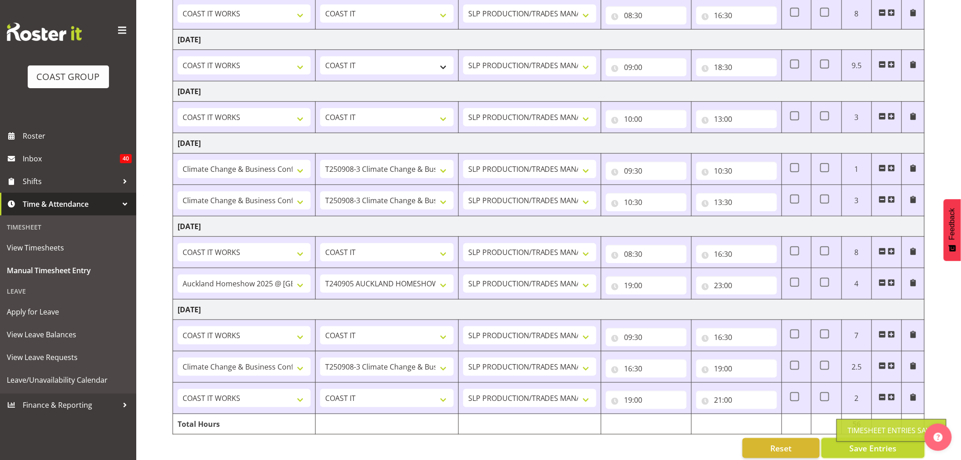
scroll to position [69, 0]
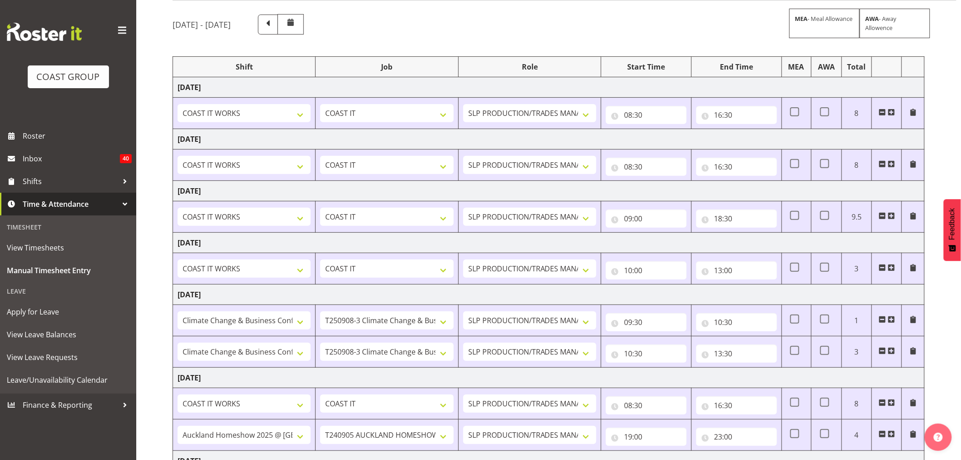
click at [883, 164] on span at bounding box center [882, 163] width 7 height 7
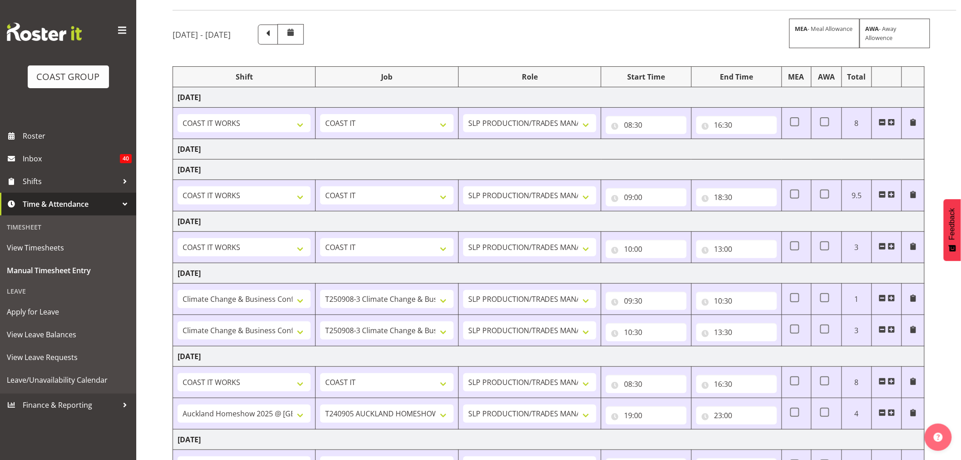
scroll to position [51, 0]
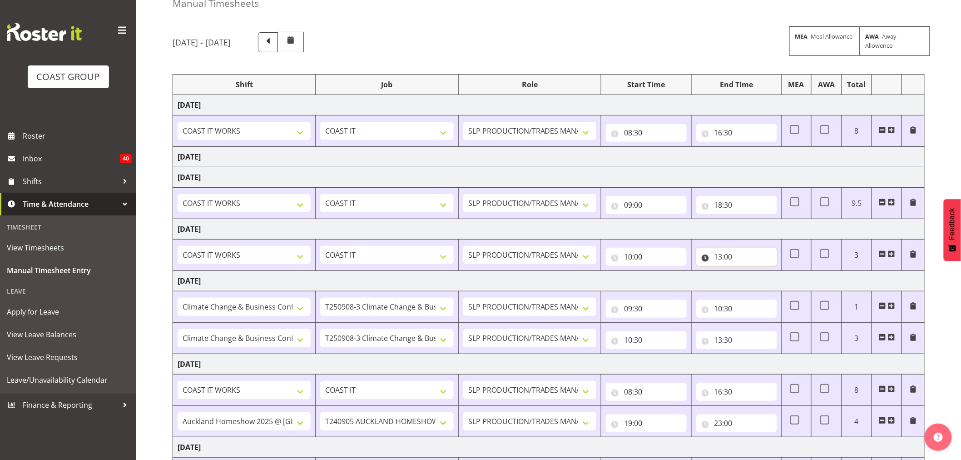
click at [723, 254] on input "13:00" at bounding box center [737, 257] width 81 height 18
click at [759, 283] on select "00 01 02 03 04 05 06 07 08 09 10 11 12 13 14 15 16 17 18 19 20 21 22 23" at bounding box center [758, 280] width 20 height 18
select select "14"
click at [748, 272] on select "00 01 02 03 04 05 06 07 08 09 10 11 12 13 14 15 16 17 18 19 20 21 22 23" at bounding box center [758, 280] width 20 height 18
type input "14:00"
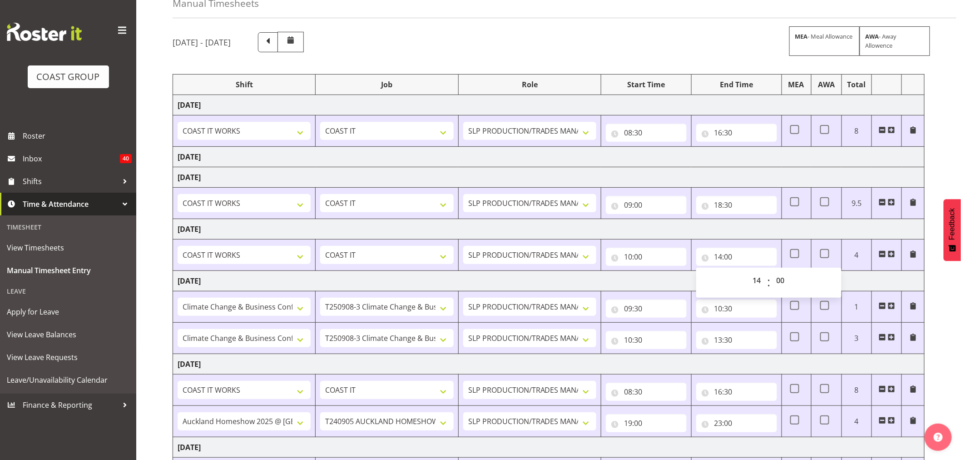
click at [659, 280] on td "[DATE]" at bounding box center [549, 281] width 752 height 20
click at [638, 132] on input "08:30" at bounding box center [646, 133] width 81 height 18
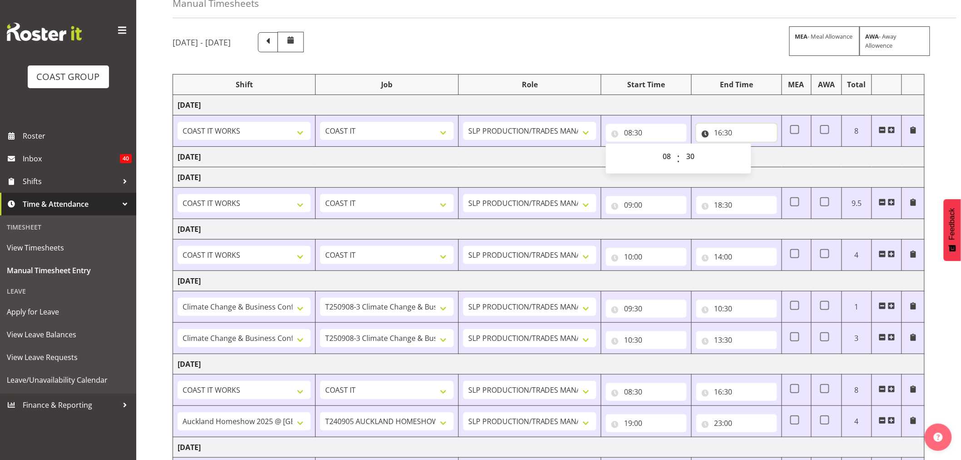
click at [733, 132] on input "16:30" at bounding box center [737, 133] width 81 height 18
click at [755, 156] on select "00 01 02 03 04 05 06 07 08 09 10 11 12 13 14 15 16 17 18 19 20 21 22 23" at bounding box center [758, 156] width 20 height 18
select select "18"
click at [748, 148] on select "00 01 02 03 04 05 06 07 08 09 10 11 12 13 14 15 16 17 18 19 20 21 22 23" at bounding box center [758, 156] width 20 height 18
type input "18:30"
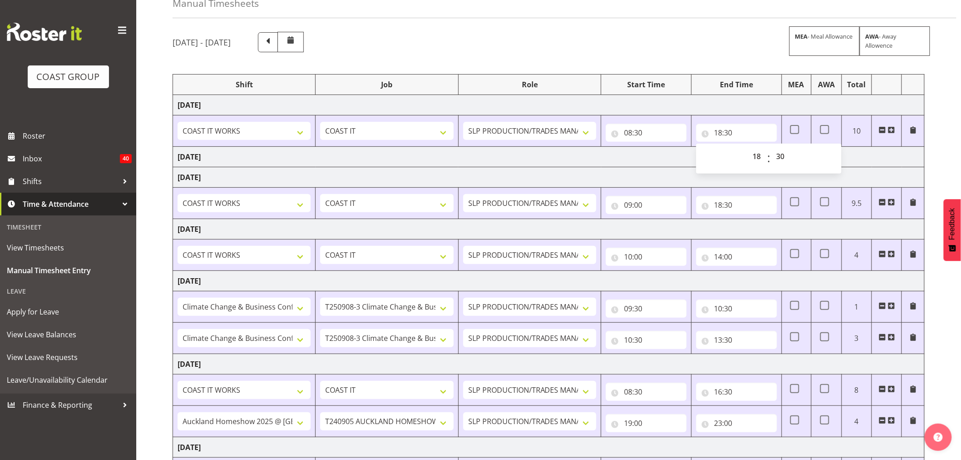
click at [860, 160] on td "[DATE]" at bounding box center [549, 157] width 752 height 20
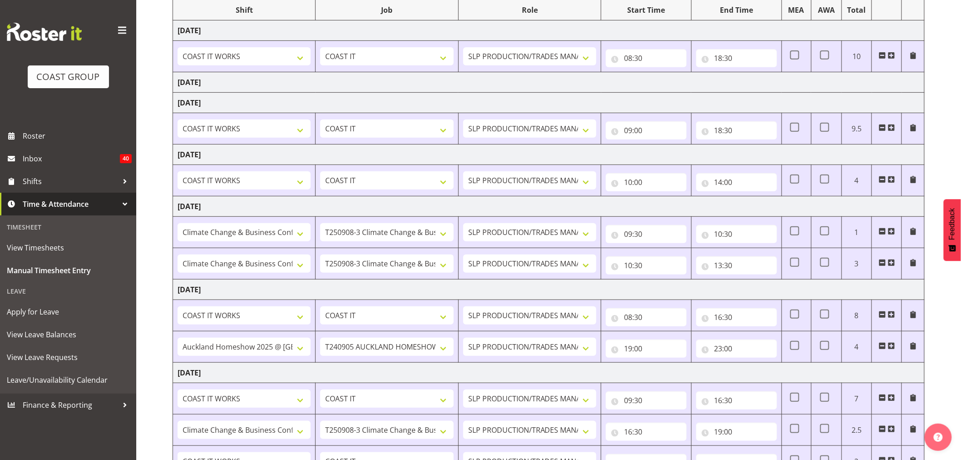
scroll to position [203, 0]
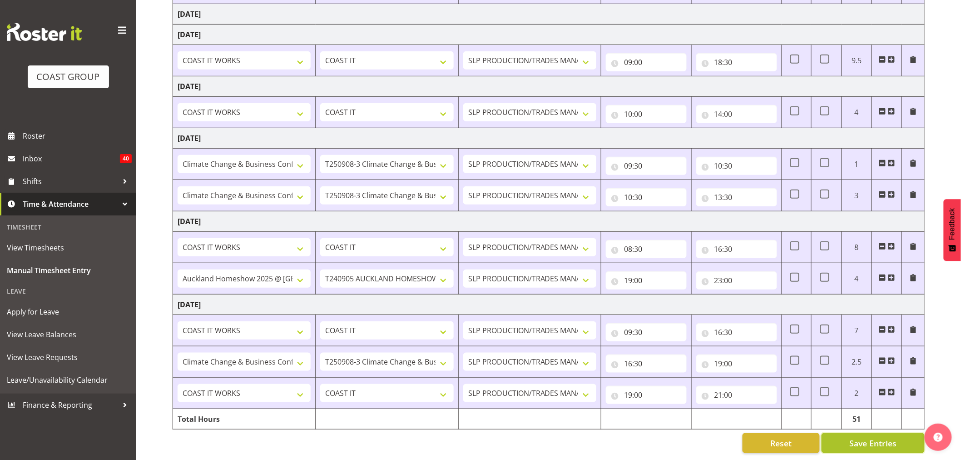
drag, startPoint x: 852, startPoint y: 439, endPoint x: 861, endPoint y: 439, distance: 9.1
click at [852, 439] on span "Save Entries" at bounding box center [873, 443] width 47 height 12
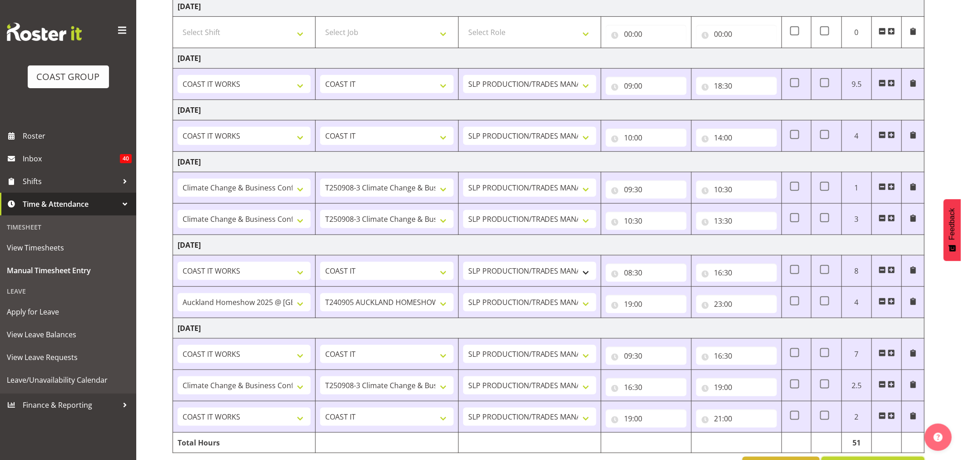
scroll to position [0, 0]
